Goal: Complete application form

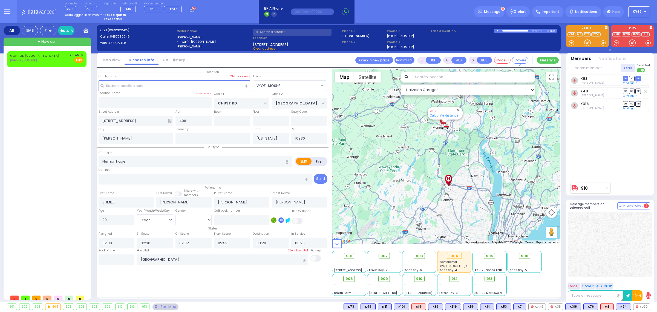
select select "VYOEL MOSHE"
select select "Year"
select select "[DEMOGRAPHIC_DATA]"
